Goal: Transaction & Acquisition: Book appointment/travel/reservation

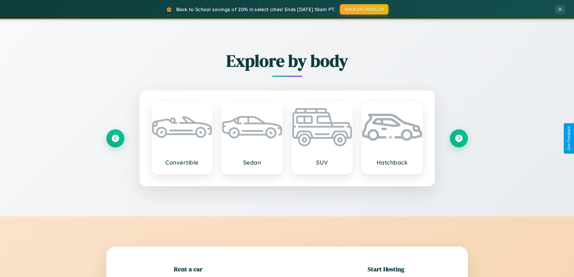
scroll to position [130, 0]
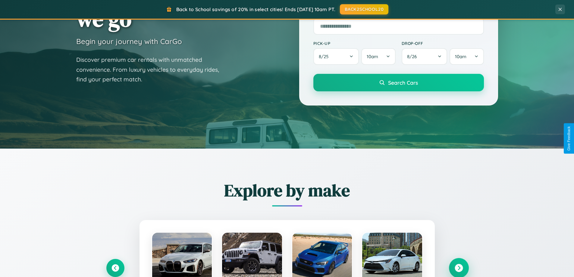
click at [459, 268] on icon at bounding box center [459, 268] width 8 height 8
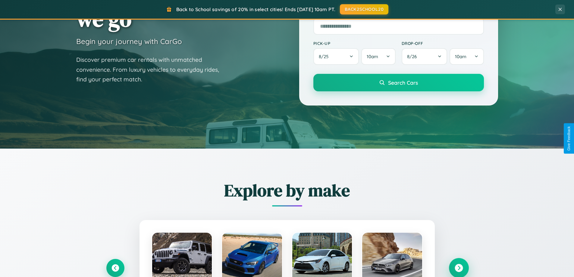
click at [459, 267] on icon at bounding box center [459, 268] width 8 height 8
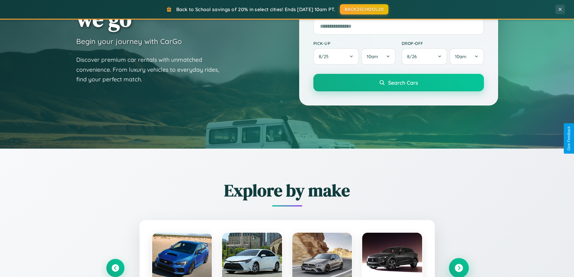
click at [459, 267] on icon at bounding box center [459, 268] width 8 height 8
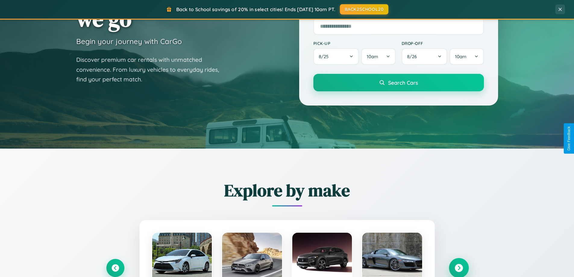
click at [459, 267] on icon at bounding box center [459, 268] width 8 height 8
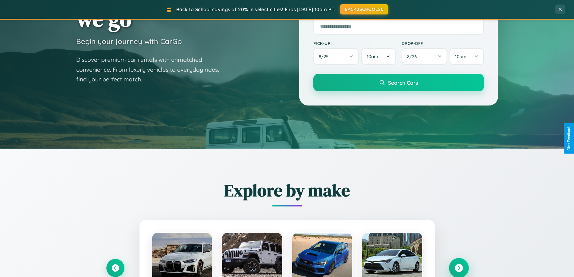
click at [459, 267] on icon at bounding box center [459, 268] width 8 height 8
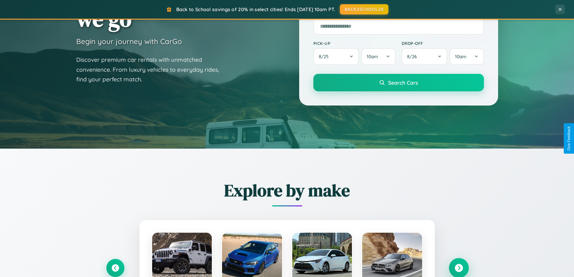
scroll to position [260, 0]
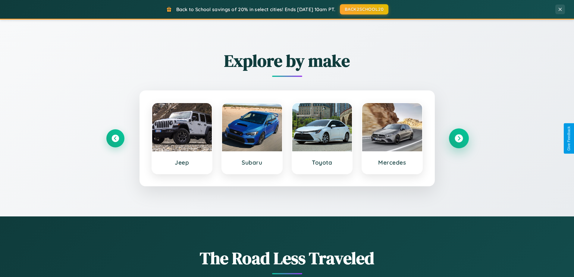
click at [459, 138] on icon at bounding box center [459, 138] width 8 height 8
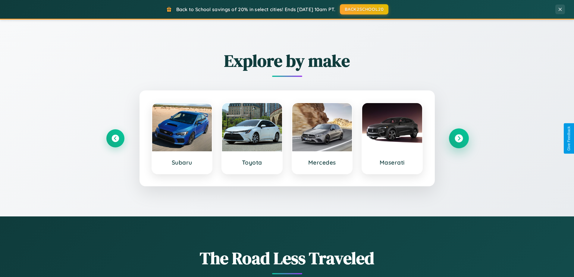
click at [459, 138] on icon at bounding box center [459, 138] width 8 height 8
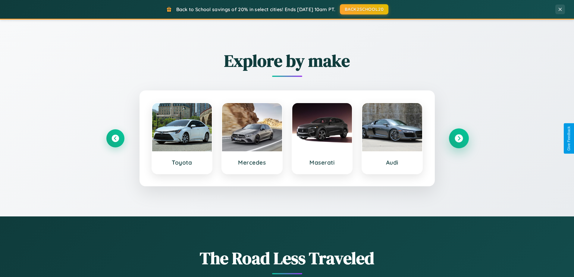
click at [459, 138] on icon at bounding box center [459, 138] width 8 height 8
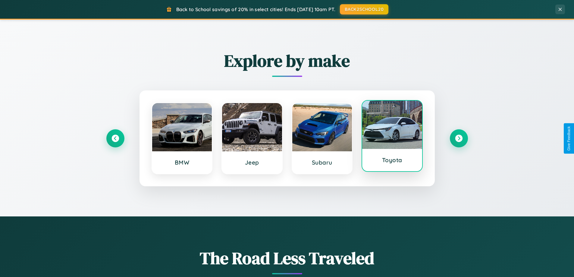
click at [392, 138] on div at bounding box center [392, 125] width 60 height 48
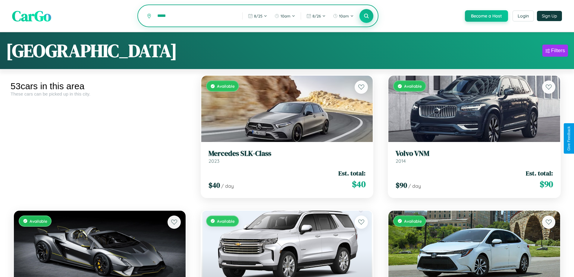
type input "*****"
click at [366, 16] on icon at bounding box center [367, 16] width 6 height 6
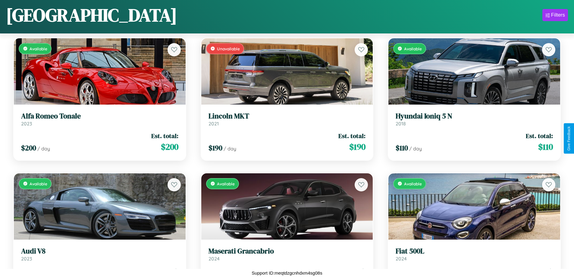
scroll to position [1936, 0]
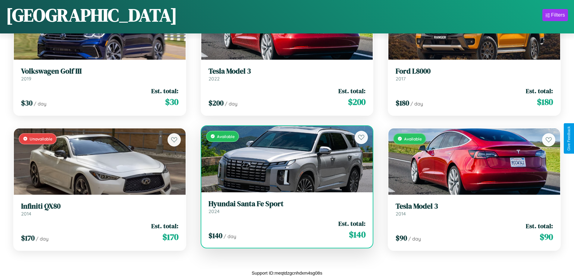
click at [284, 209] on link "Hyundai Santa Fe Sport 2024" at bounding box center [287, 207] width 157 height 15
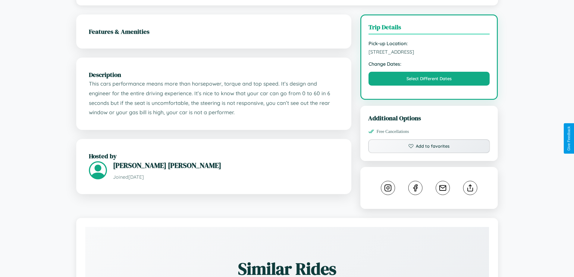
scroll to position [203, 0]
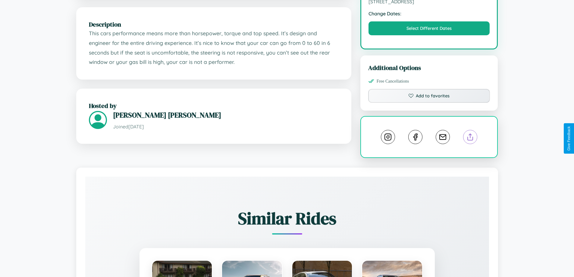
click at [470, 138] on line at bounding box center [470, 136] width 0 height 4
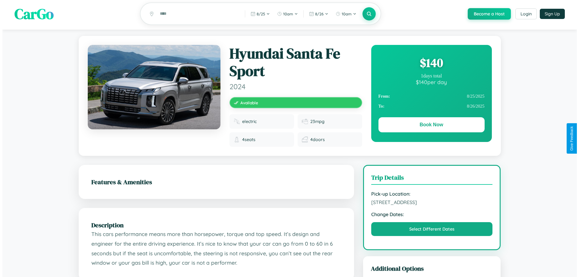
scroll to position [0, 0]
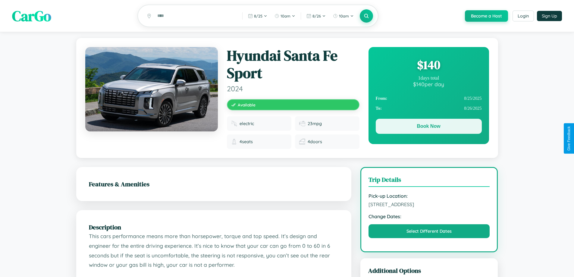
click at [429, 127] on button "Book Now" at bounding box center [429, 126] width 106 height 15
